Goal: Find specific page/section: Find specific page/section

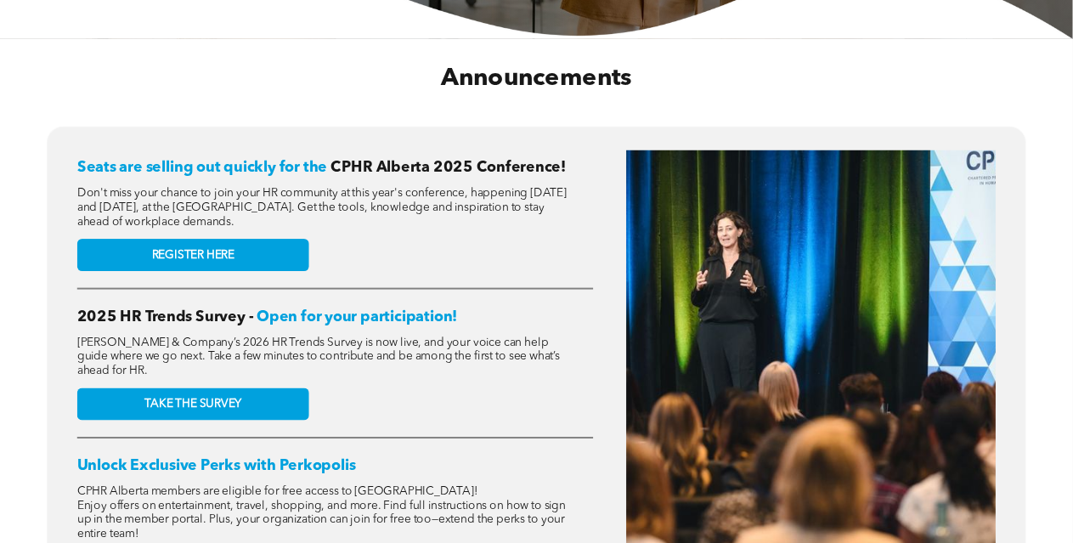
scroll to position [255, 0]
